Goal: Task Accomplishment & Management: Manage account settings

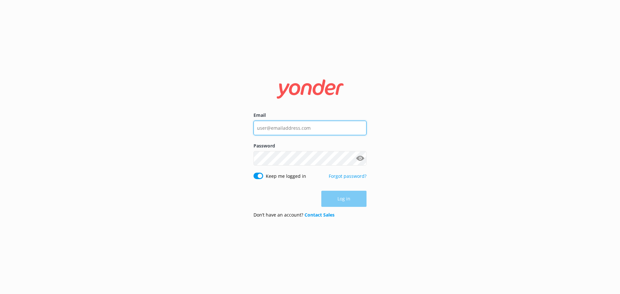
type input "[PERSON_NAME][EMAIL_ADDRESS][DOMAIN_NAME]"
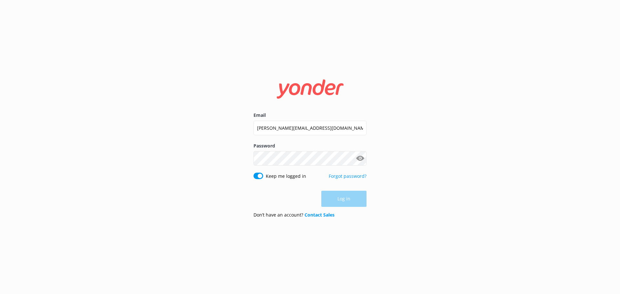
click at [348, 200] on div "Log in" at bounding box center [309, 199] width 113 height 16
click at [360, 158] on button "Show password" at bounding box center [360, 158] width 13 height 13
click at [338, 196] on button "Log in" at bounding box center [343, 199] width 45 height 16
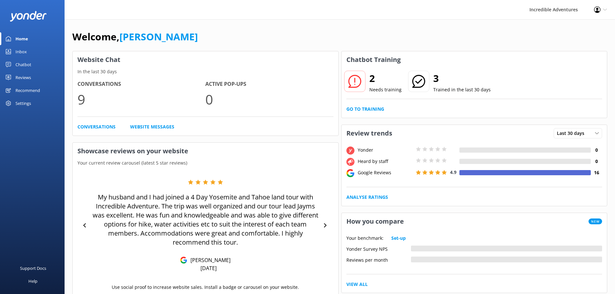
click at [20, 53] on div "Inbox" at bounding box center [20, 51] width 11 height 13
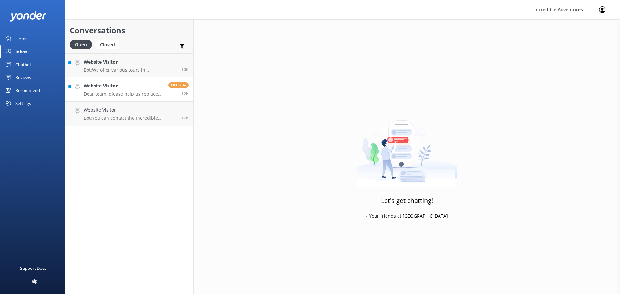
click at [144, 93] on p "Dear team, please help us replace this guest to 9/30 Yosemite Day Tour . thanks!" at bounding box center [124, 94] width 80 height 6
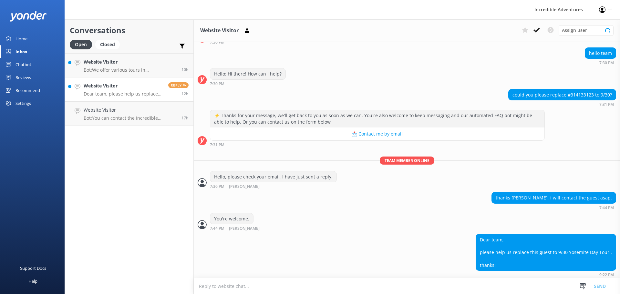
scroll to position [55, 0]
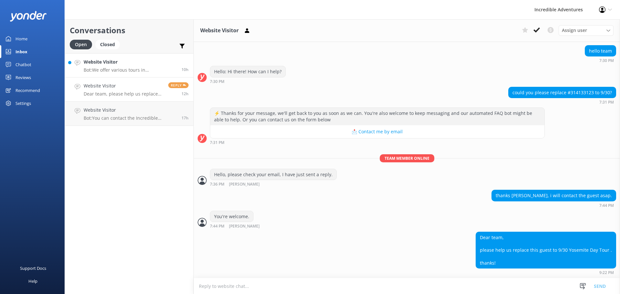
click at [125, 72] on p "Bot: We offer various tours in [GEOGRAPHIC_DATA]! Check out all our Yosemite To…" at bounding box center [130, 70] width 93 height 6
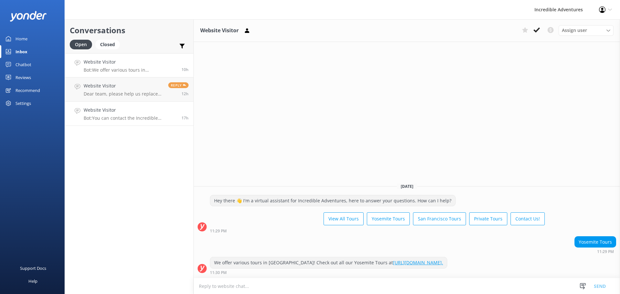
click at [99, 118] on p "Bot: You can contact the Incredible Adventures team at [PHONE_NUMBER], or by em…" at bounding box center [130, 118] width 93 height 6
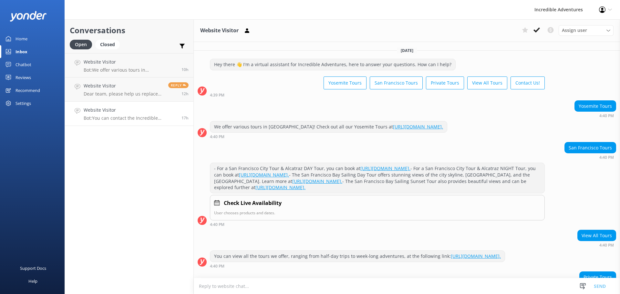
scroll to position [102, 0]
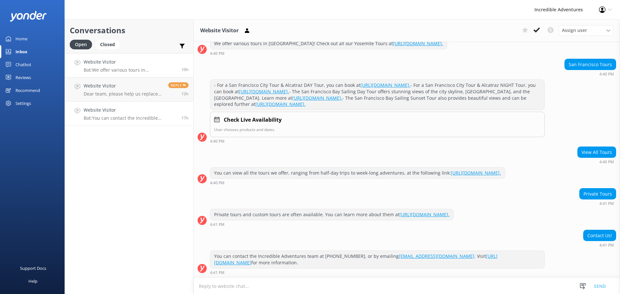
click at [103, 65] on h4 "Website Visitor" at bounding box center [130, 61] width 93 height 7
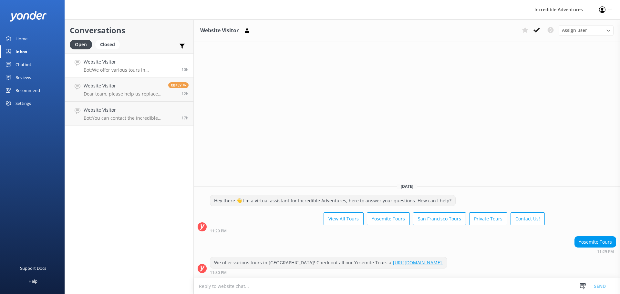
click at [14, 61] on link "Chatbot" at bounding box center [32, 64] width 65 height 13
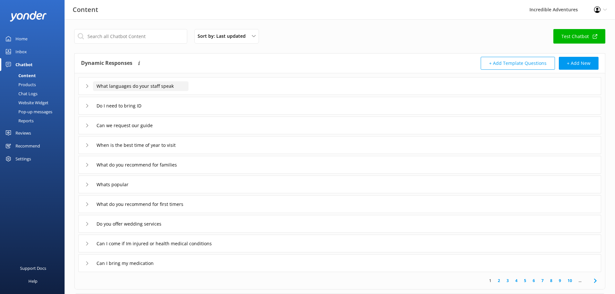
click at [162, 88] on input "What languages do your staff speak" at bounding box center [141, 86] width 96 height 10
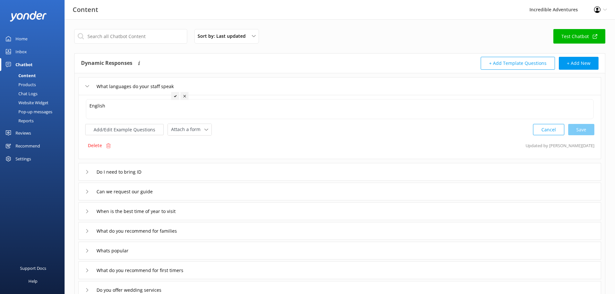
click at [174, 96] on icon at bounding box center [175, 96] width 3 height 3
click at [172, 110] on textarea "English" at bounding box center [340, 109] width 508 height 20
click at [87, 88] on icon at bounding box center [87, 86] width 4 height 4
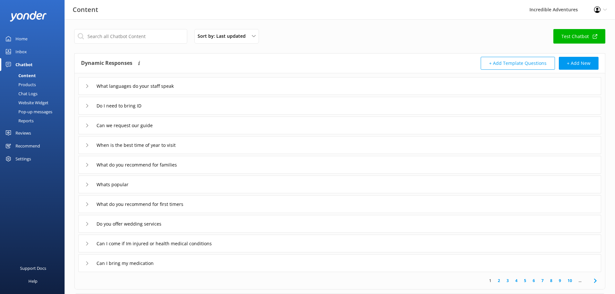
click at [25, 84] on div "Products" at bounding box center [20, 84] width 32 height 9
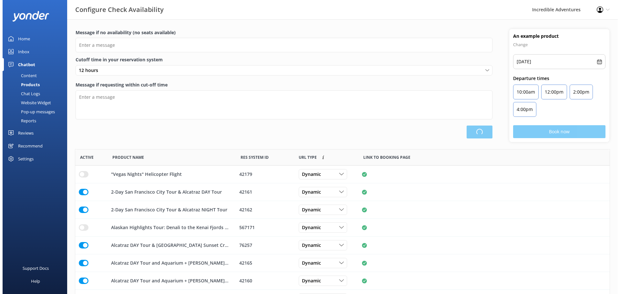
scroll to position [189, 530]
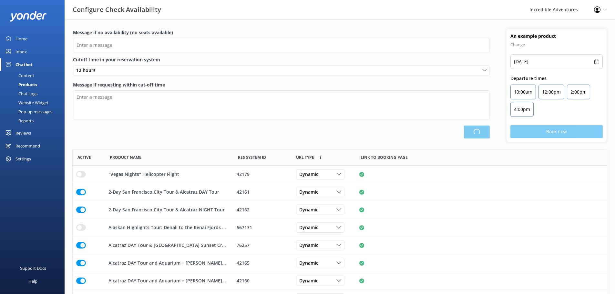
type input "There are no seats available, please check an alternative day"
type textarea "Our online booking system closes {hours} prior to departure. Please contact us …"
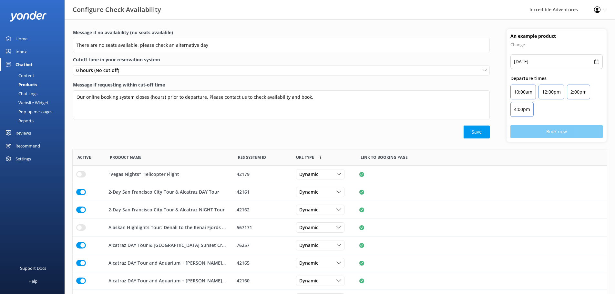
click at [24, 98] on div "Chat Logs" at bounding box center [21, 93] width 34 height 9
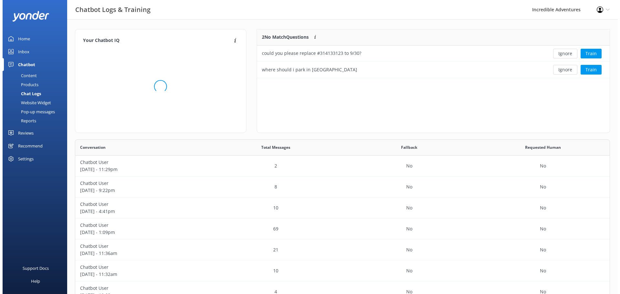
scroll to position [44, 348]
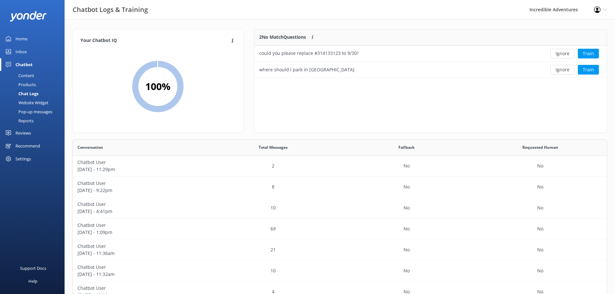
click at [18, 52] on div "Inbox" at bounding box center [20, 51] width 11 height 13
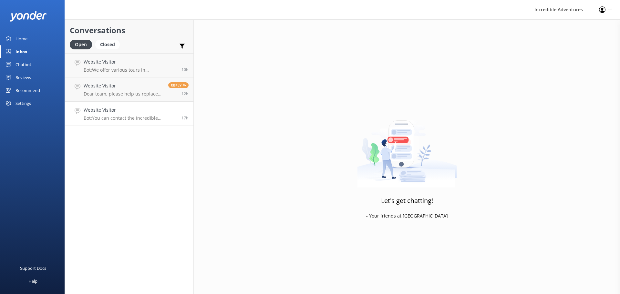
click at [125, 114] on div "Website Visitor Bot: You can contact the Incredible Adventures team at [PHONE_N…" at bounding box center [130, 114] width 93 height 14
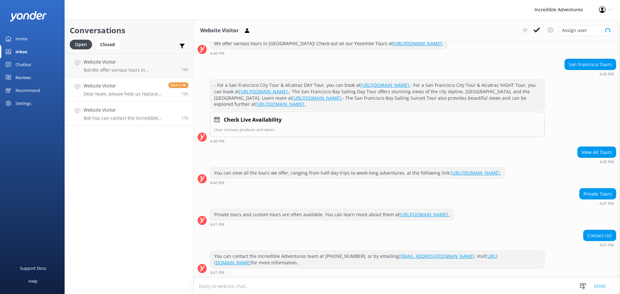
scroll to position [102, 0]
click at [126, 91] on p "Dear team, please help us replace this guest to 9/30 Yosemite Day Tour . thanks!" at bounding box center [124, 94] width 80 height 6
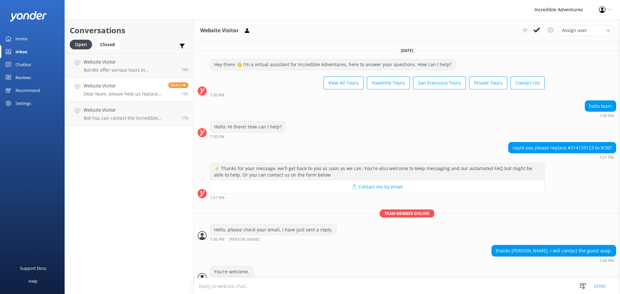
scroll to position [55, 0]
